Goal: Check status

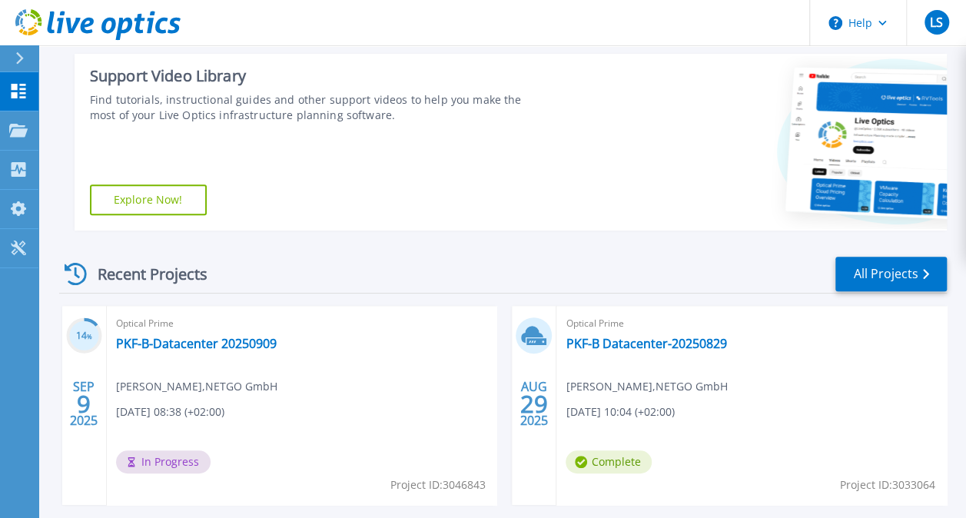
scroll to position [310, 0]
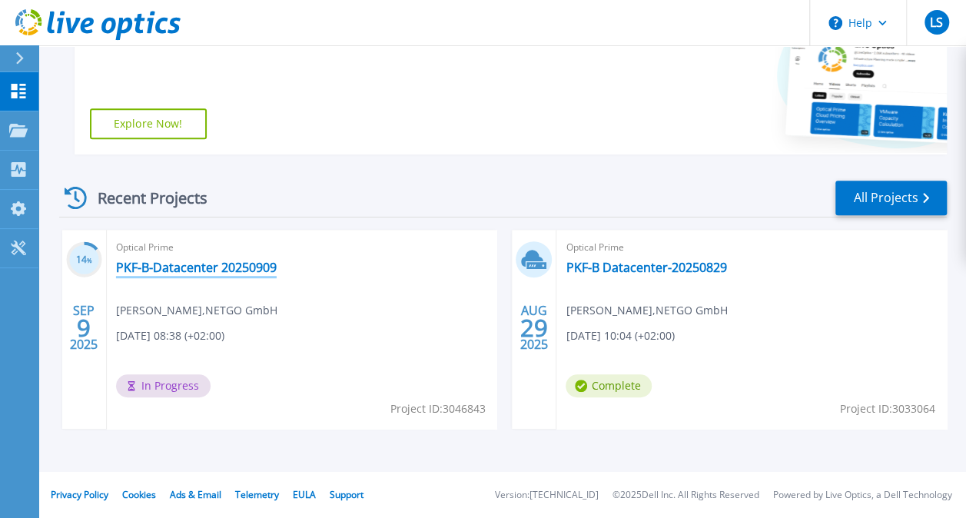
click at [158, 262] on link "PKF-B-Datacenter 20250909" at bounding box center [196, 267] width 161 height 15
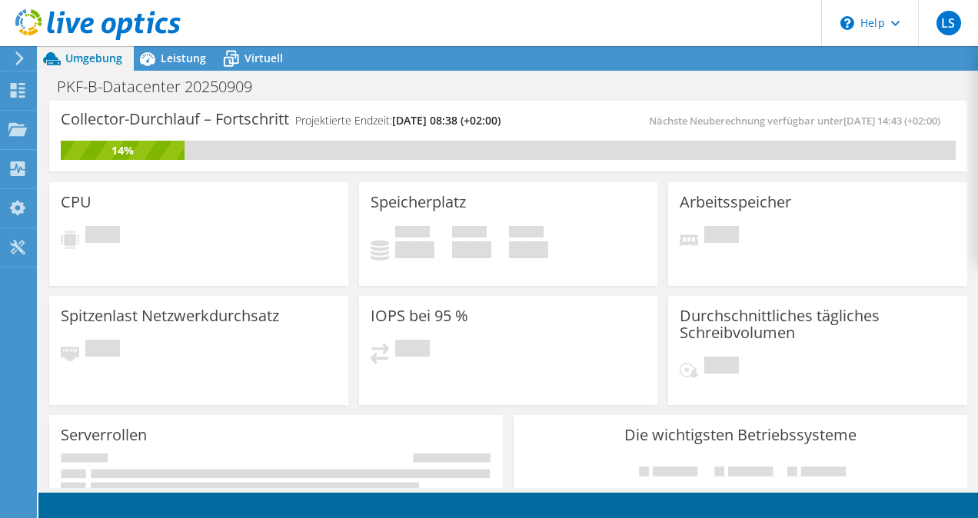
click at [524, 117] on div "Nächste Neuberechnung verfügbar unter [DATE] 14:43 (+02:00)" at bounding box center [731, 121] width 447 height 18
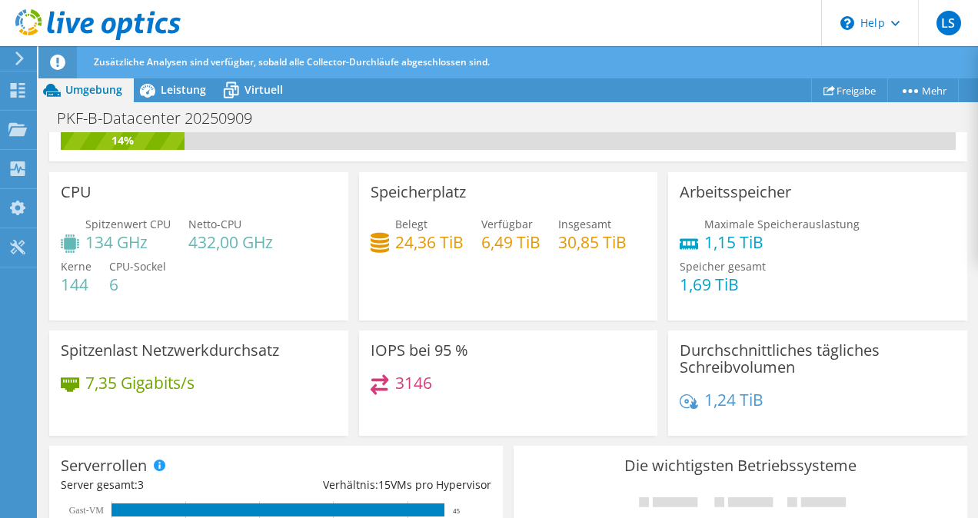
scroll to position [77, 0]
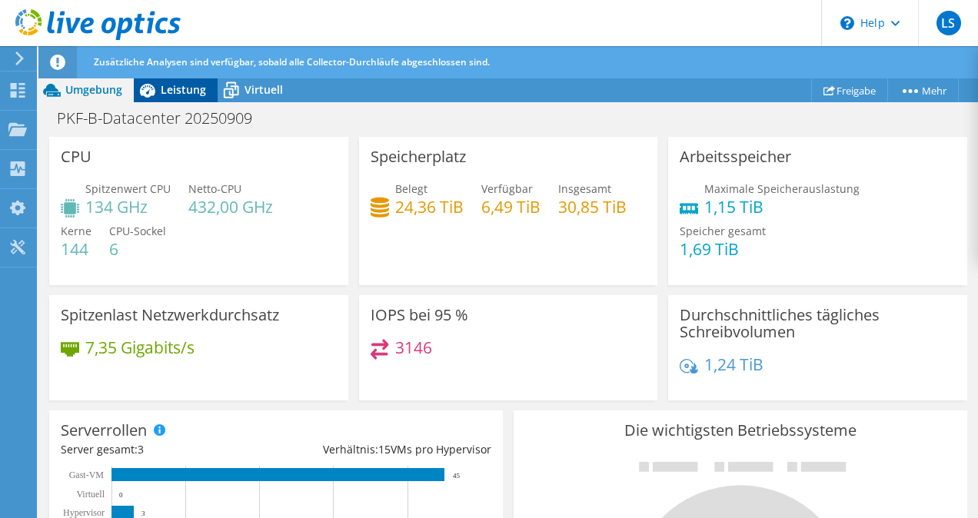
click at [163, 97] on div "Leistung" at bounding box center [176, 90] width 84 height 25
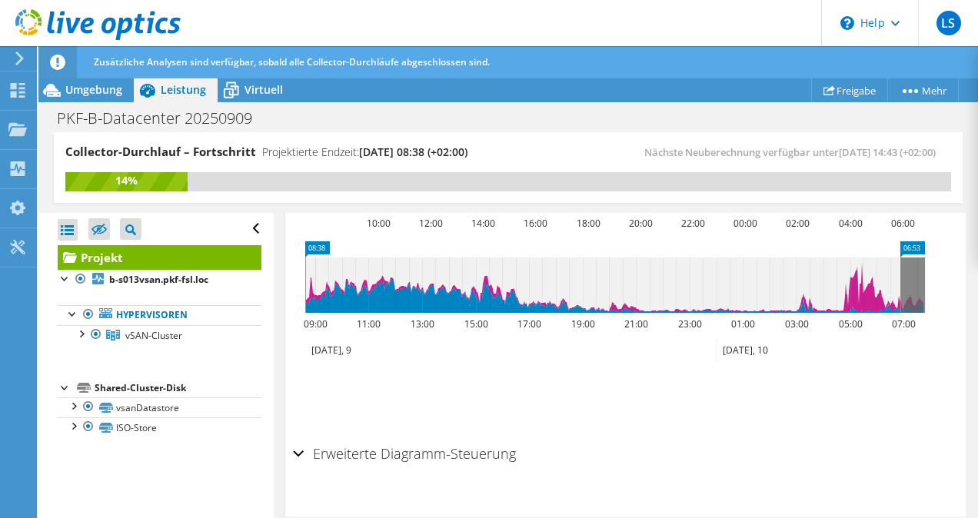
scroll to position [807, 0]
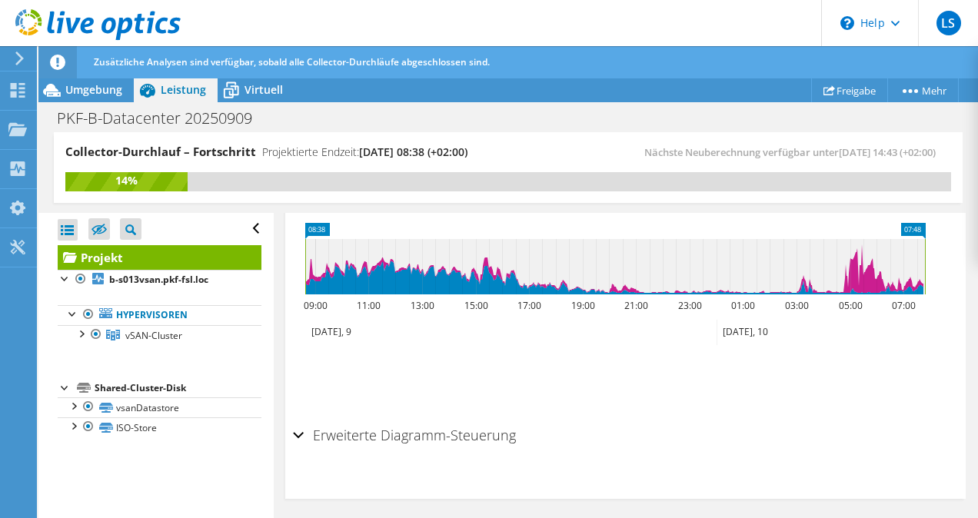
drag, startPoint x: 898, startPoint y: 251, endPoint x: 968, endPoint y: 258, distance: 71.1
click at [968, 258] on article "Projekt Details Vorbereitet für: Leo Schuhkraft, leo.schuhkraft@netgo.de Konto …" at bounding box center [626, 366] width 705 height 307
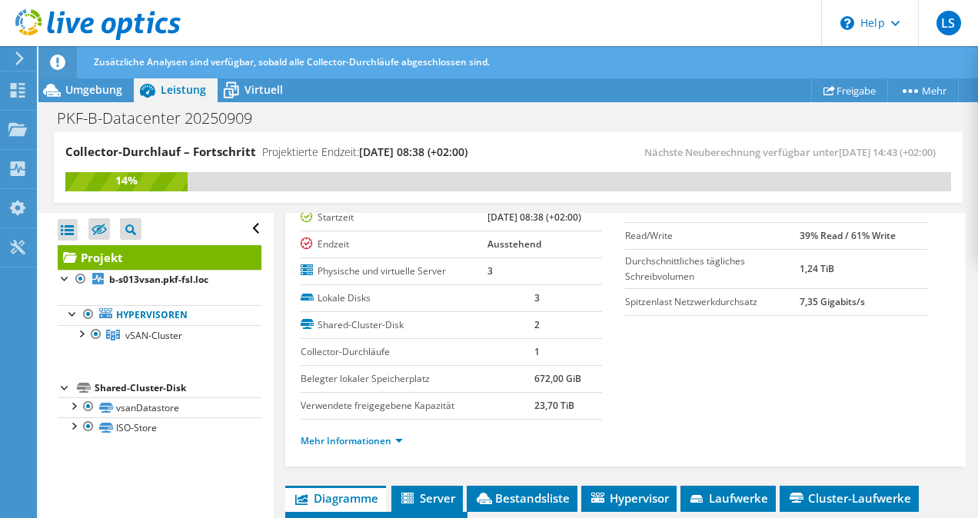
scroll to position [0, 0]
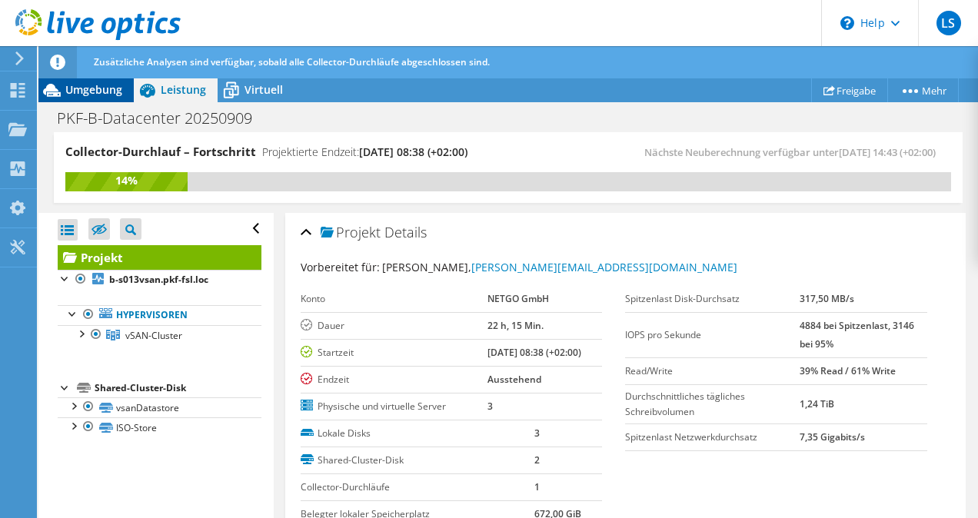
click at [63, 94] on icon at bounding box center [51, 90] width 27 height 27
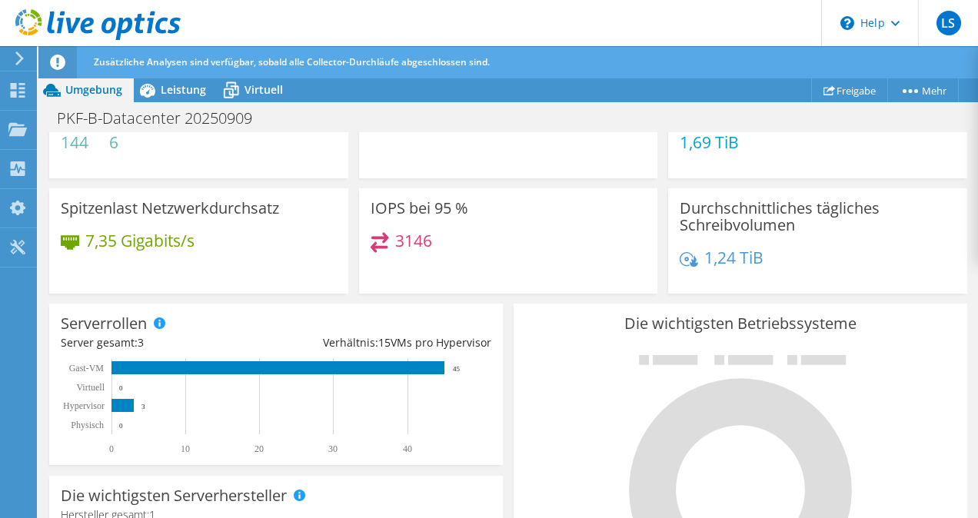
scroll to position [231, 0]
